Goal: Find contact information: Find contact information

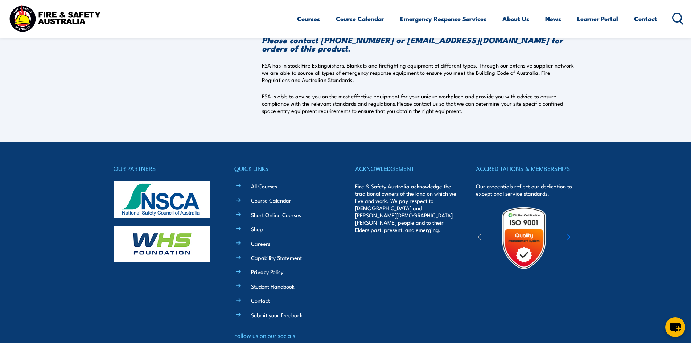
scroll to position [73, 0]
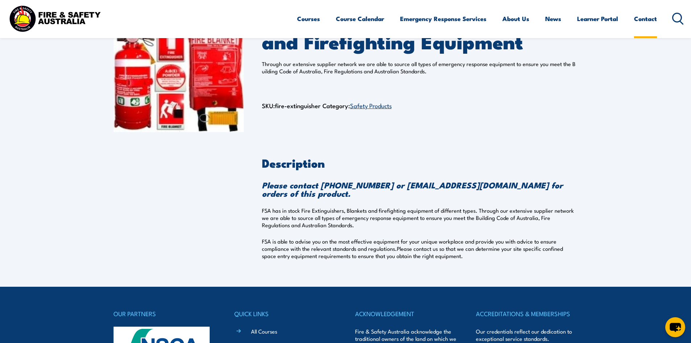
click at [643, 17] on link "Contact" at bounding box center [645, 18] width 23 height 19
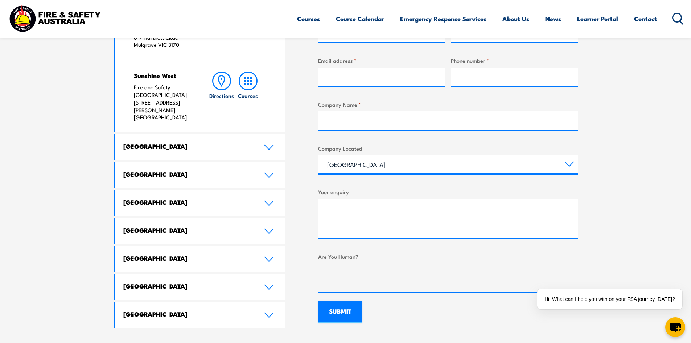
scroll to position [327, 0]
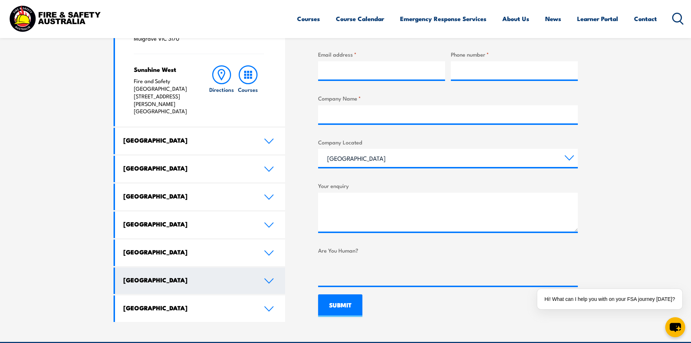
click at [147, 276] on h4 "[GEOGRAPHIC_DATA]" at bounding box center [188, 280] width 130 height 8
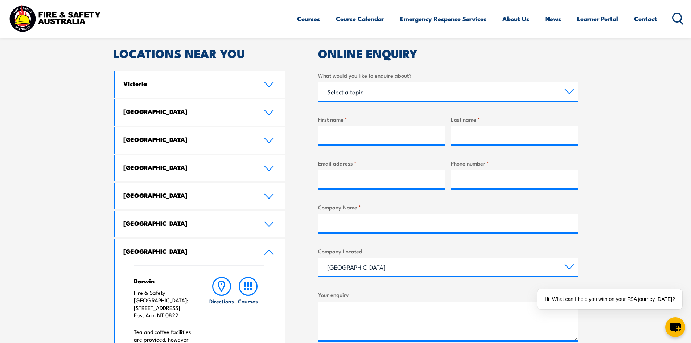
scroll to position [363, 0]
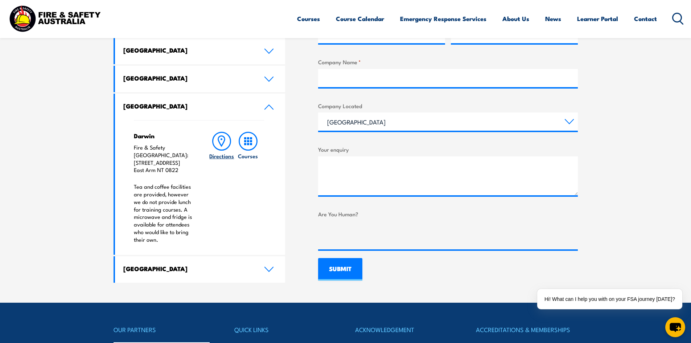
click at [229, 200] on link "Directions" at bounding box center [222, 188] width 26 height 112
